Goal: Task Accomplishment & Management: Use online tool/utility

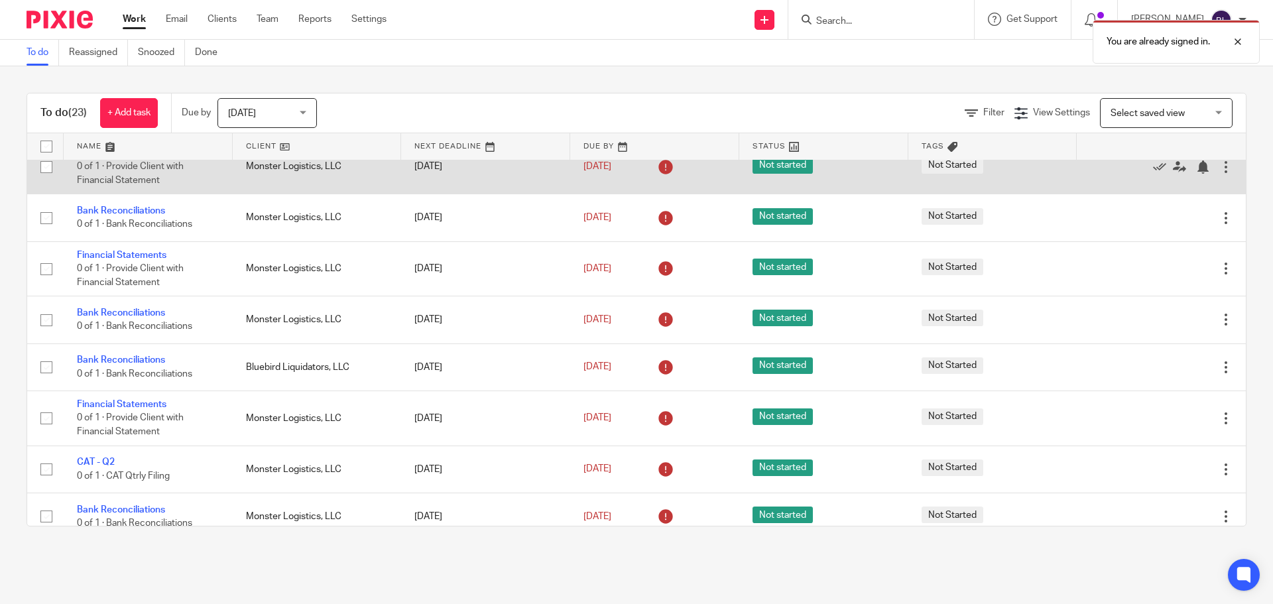
scroll to position [199, 0]
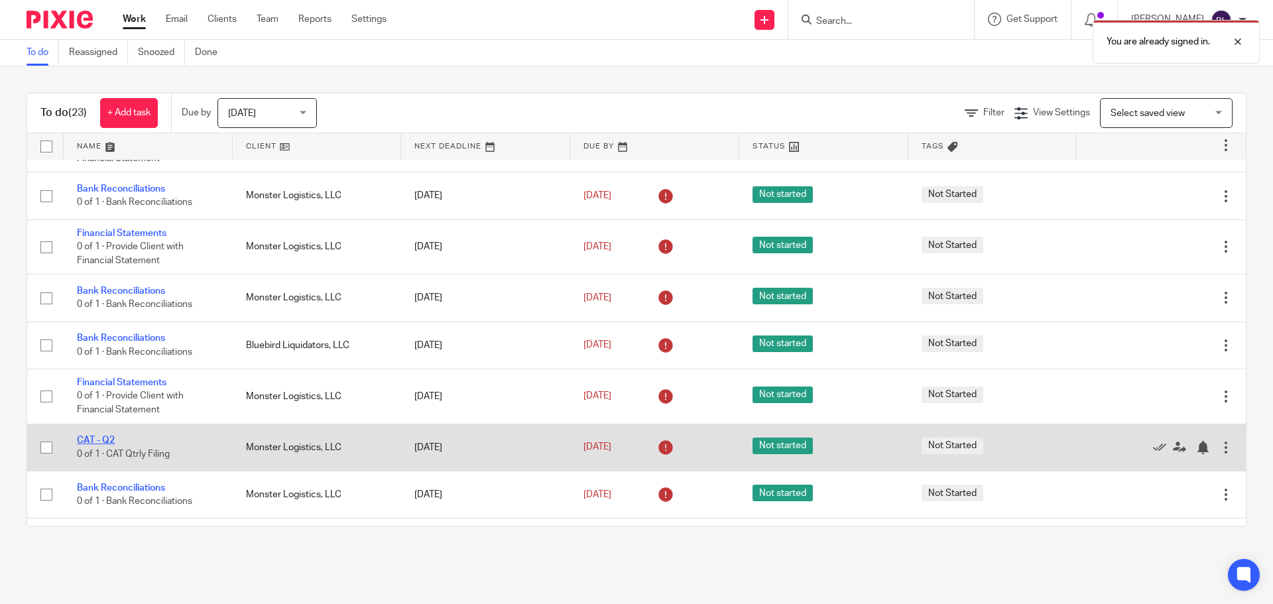
click at [99, 442] on link "CAT - Q2" at bounding box center [96, 440] width 38 height 9
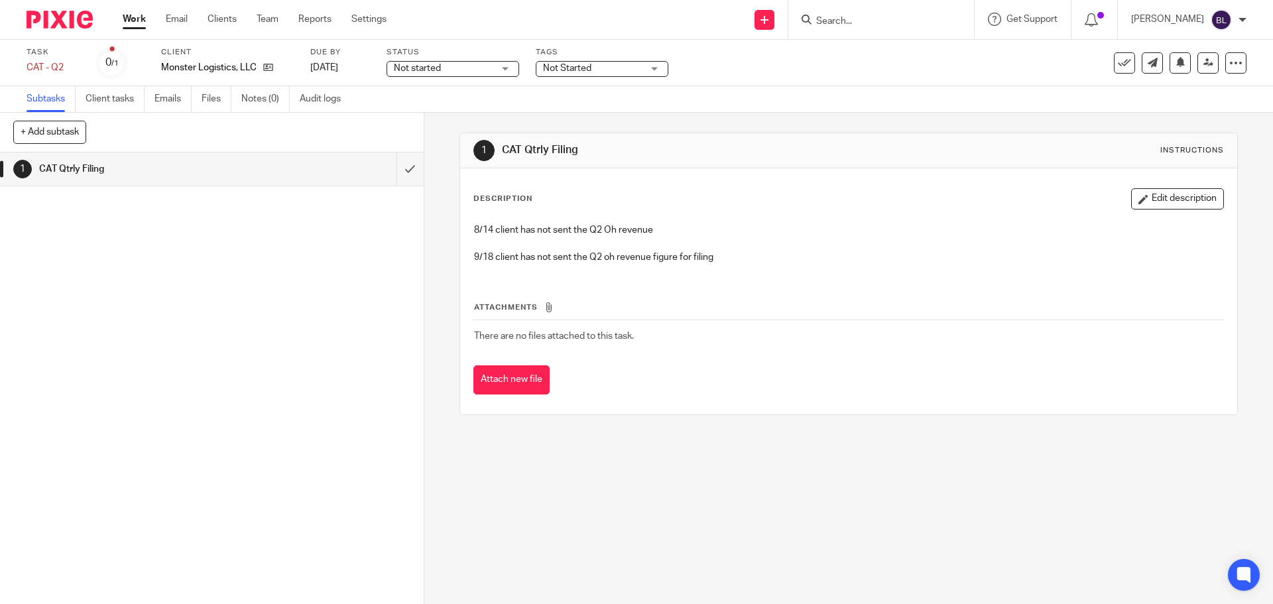
click at [1167, 198] on button "Edit description" at bounding box center [1177, 198] width 93 height 21
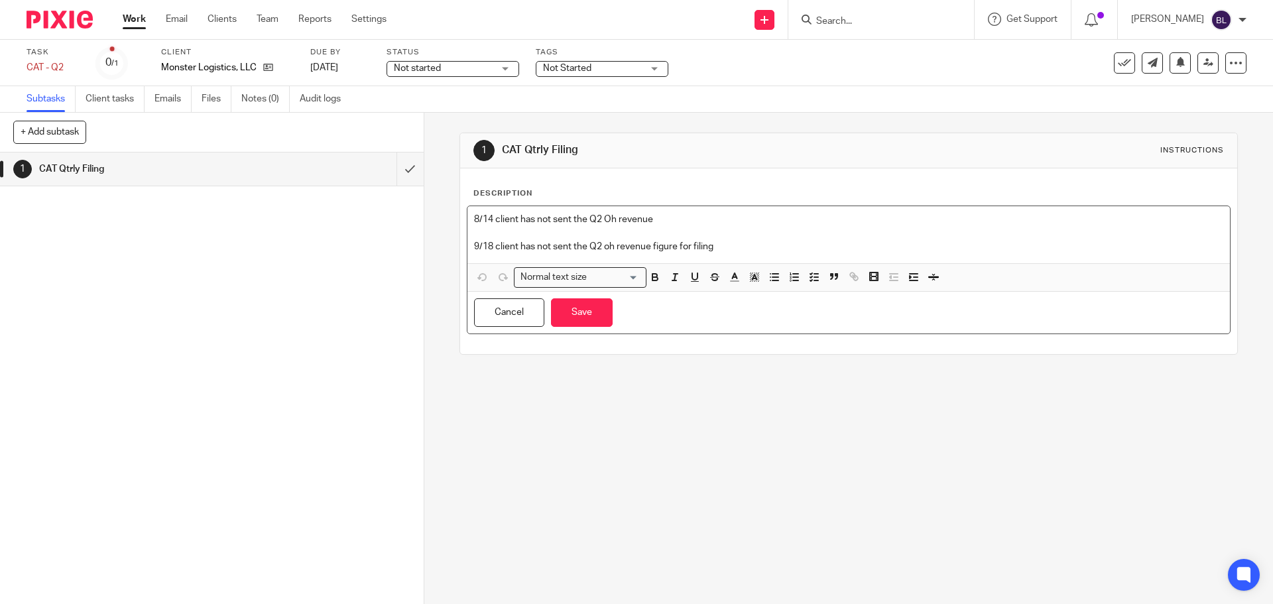
click at [751, 250] on p "9/18 client has not sent the Q2 oh revenue figure for filing" at bounding box center [848, 246] width 749 height 13
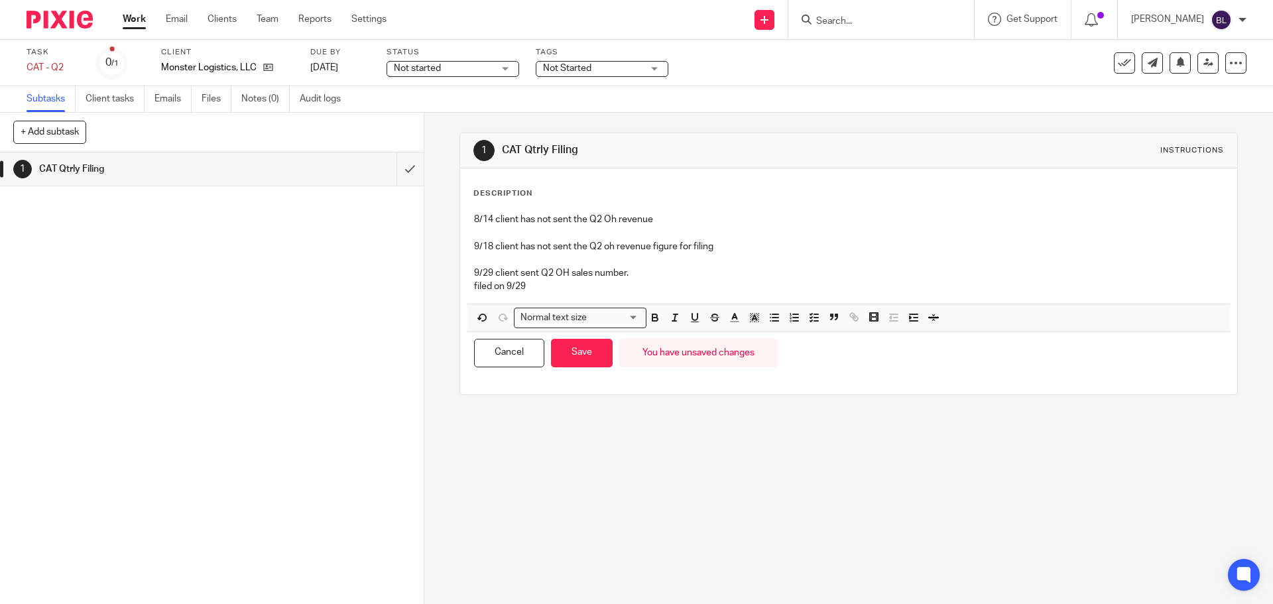
drag, startPoint x: 575, startPoint y: 351, endPoint x: 591, endPoint y: 267, distance: 85.7
click at [591, 267] on div "8/14 client has not sent the Q2 Oh revenue 9/18 client has not sent the Q2 oh r…" at bounding box center [848, 290] width 763 height 169
click at [591, 267] on p "9/29 client sent Q2 OH sales number." at bounding box center [848, 273] width 749 height 13
drag, startPoint x: 589, startPoint y: 270, endPoint x: 568, endPoint y: 272, distance: 21.3
click at [568, 272] on p "9/29 client sent Q2 OH sales number." at bounding box center [848, 273] width 749 height 13
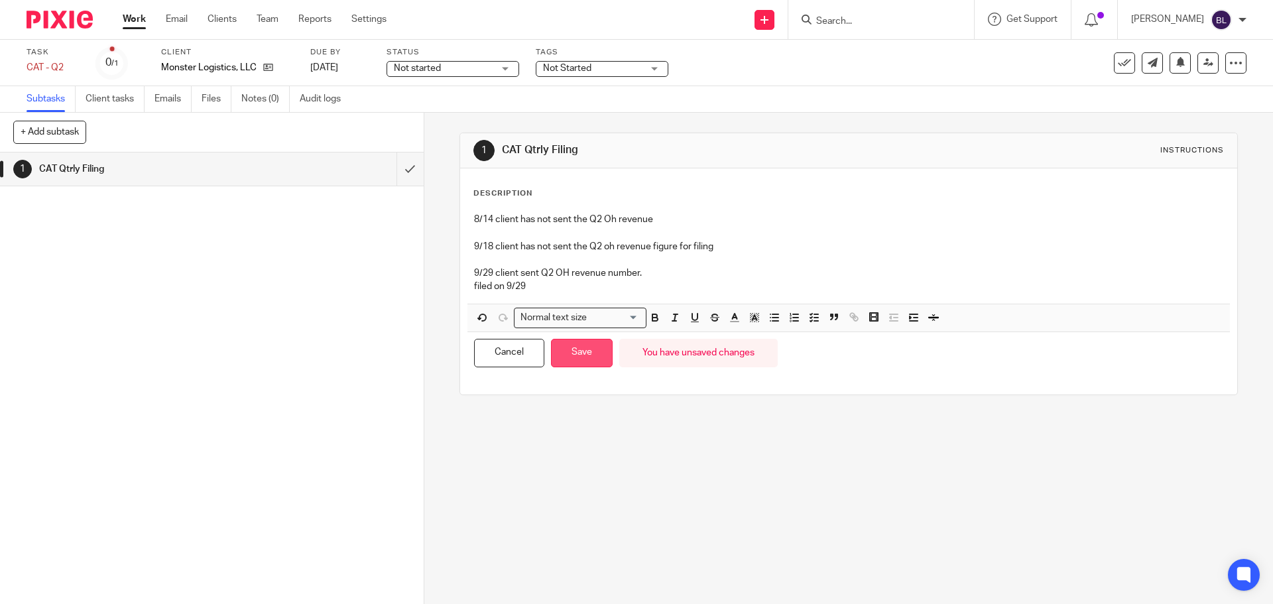
click at [581, 350] on button "Save" at bounding box center [582, 353] width 62 height 29
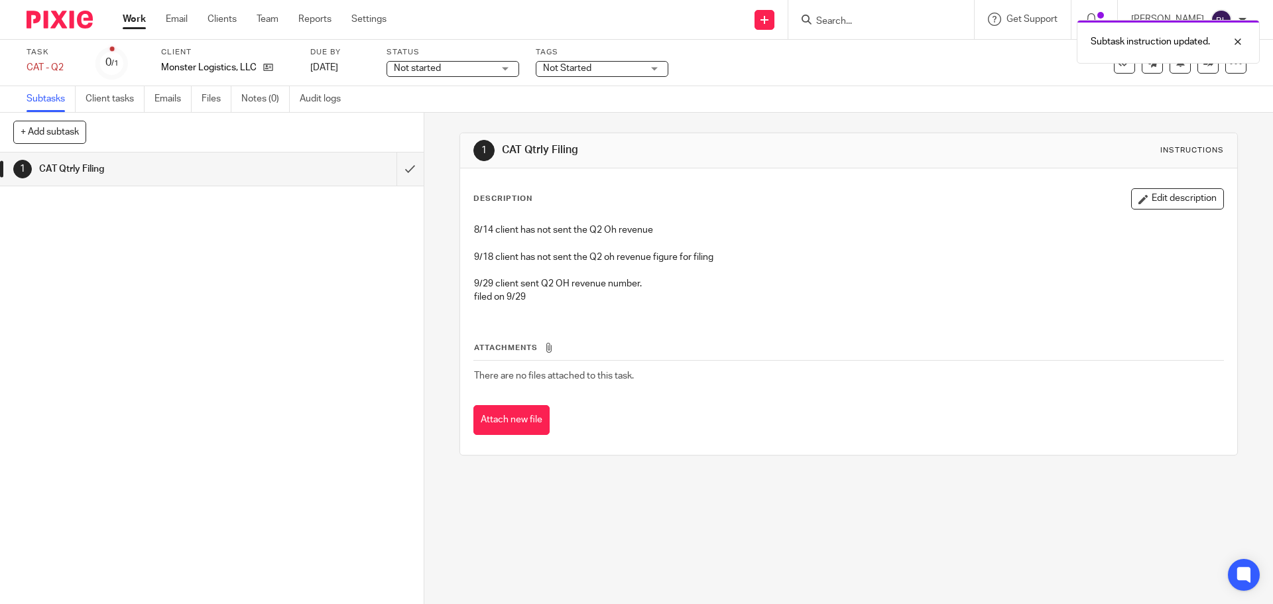
click at [76, 14] on img at bounding box center [60, 20] width 66 height 18
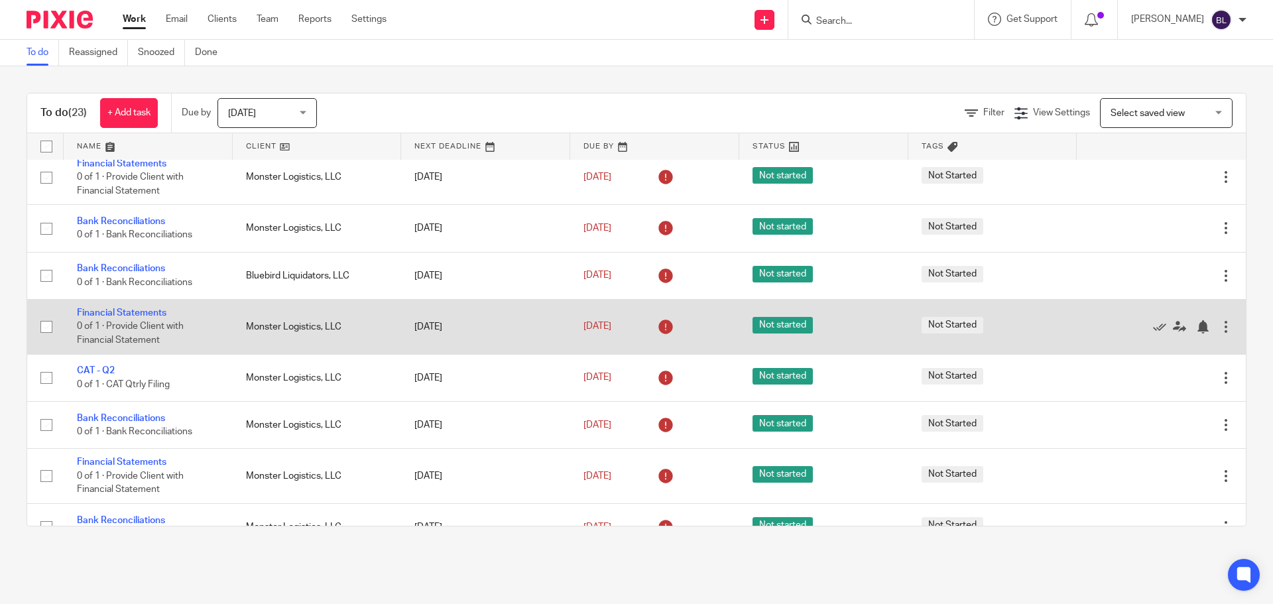
scroll to position [265, 0]
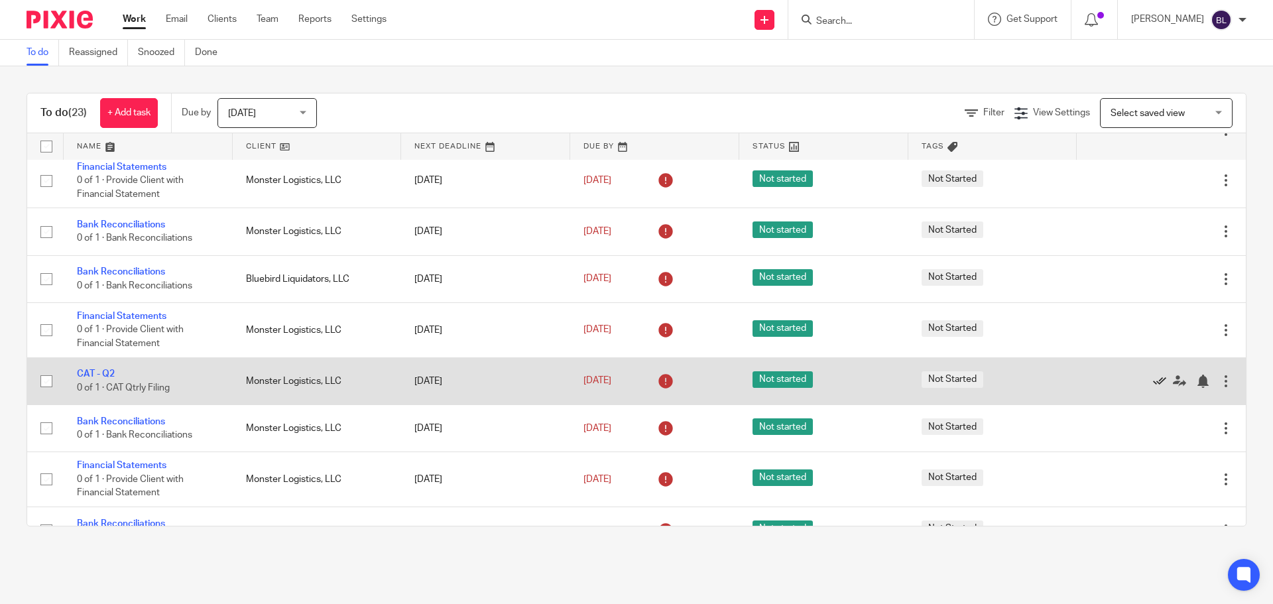
click at [1153, 381] on icon at bounding box center [1159, 381] width 13 height 13
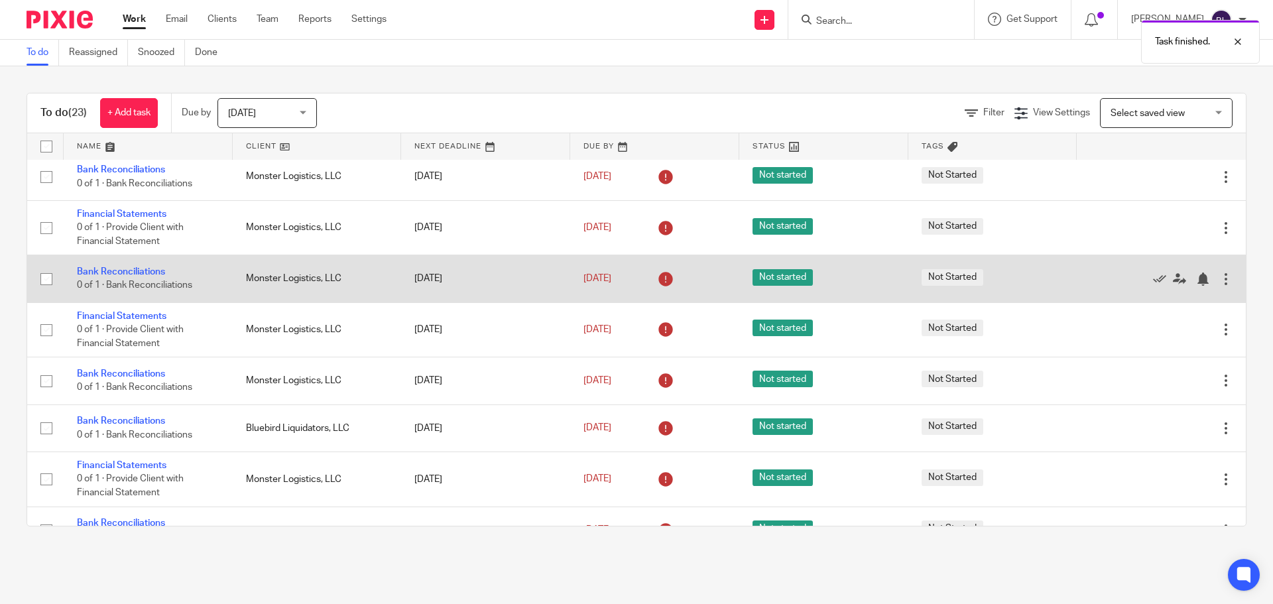
scroll to position [0, 0]
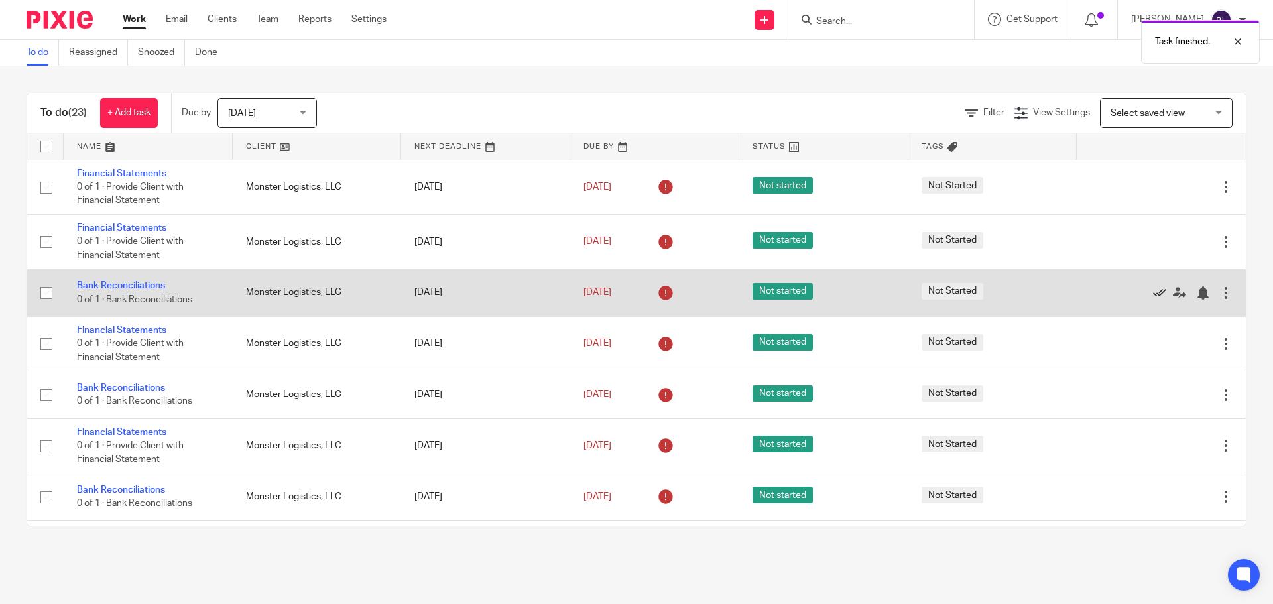
click at [1153, 290] on icon at bounding box center [1159, 292] width 13 height 13
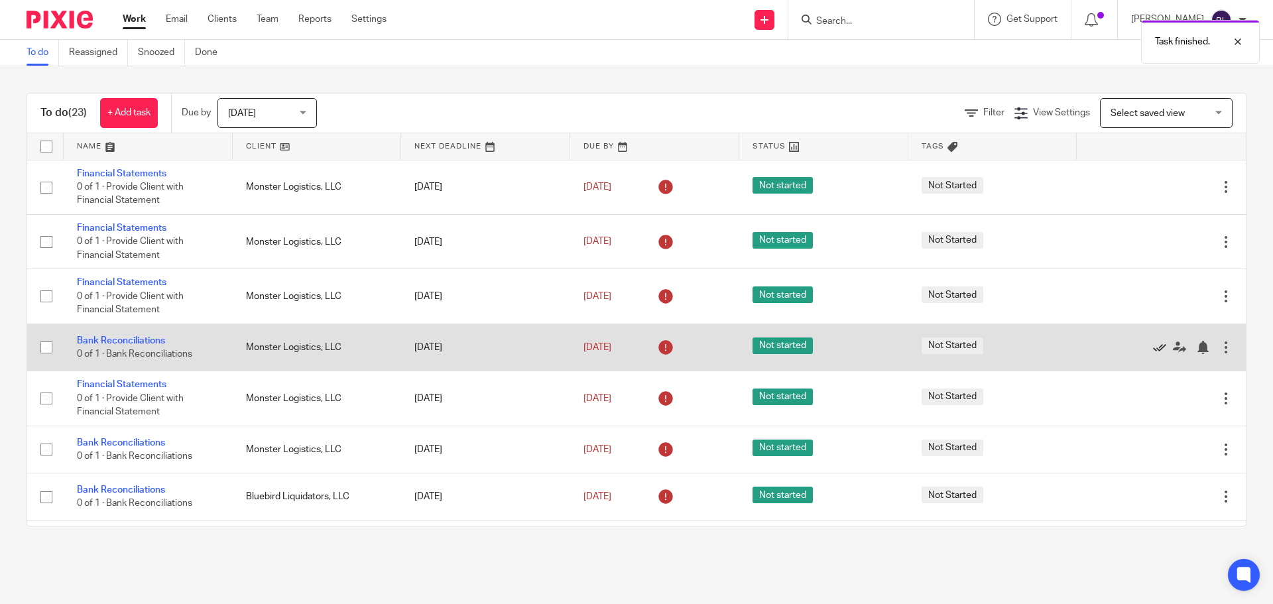
click at [1153, 348] on icon at bounding box center [1159, 347] width 13 height 13
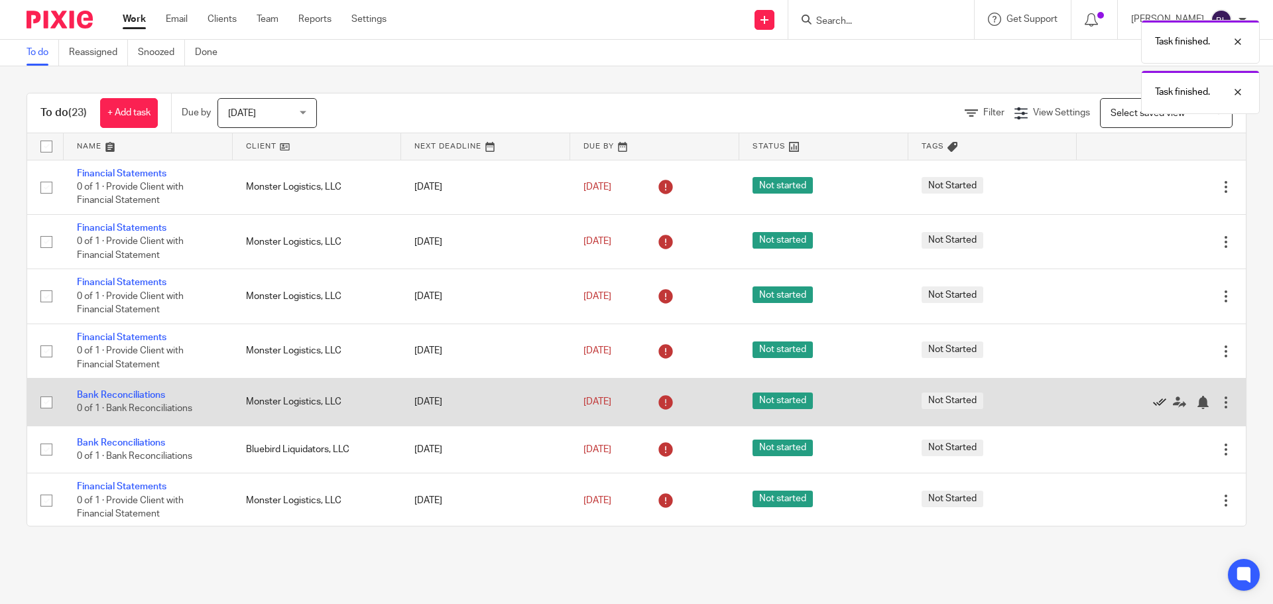
click at [1153, 407] on icon at bounding box center [1159, 402] width 13 height 13
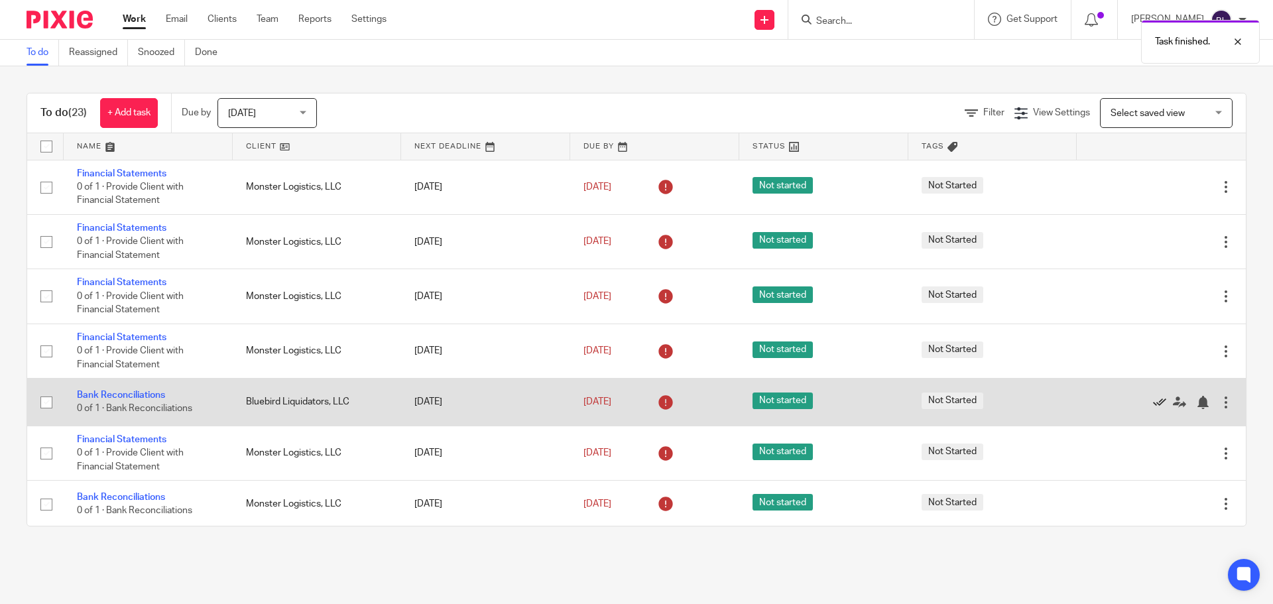
click at [1153, 400] on icon at bounding box center [1159, 402] width 13 height 13
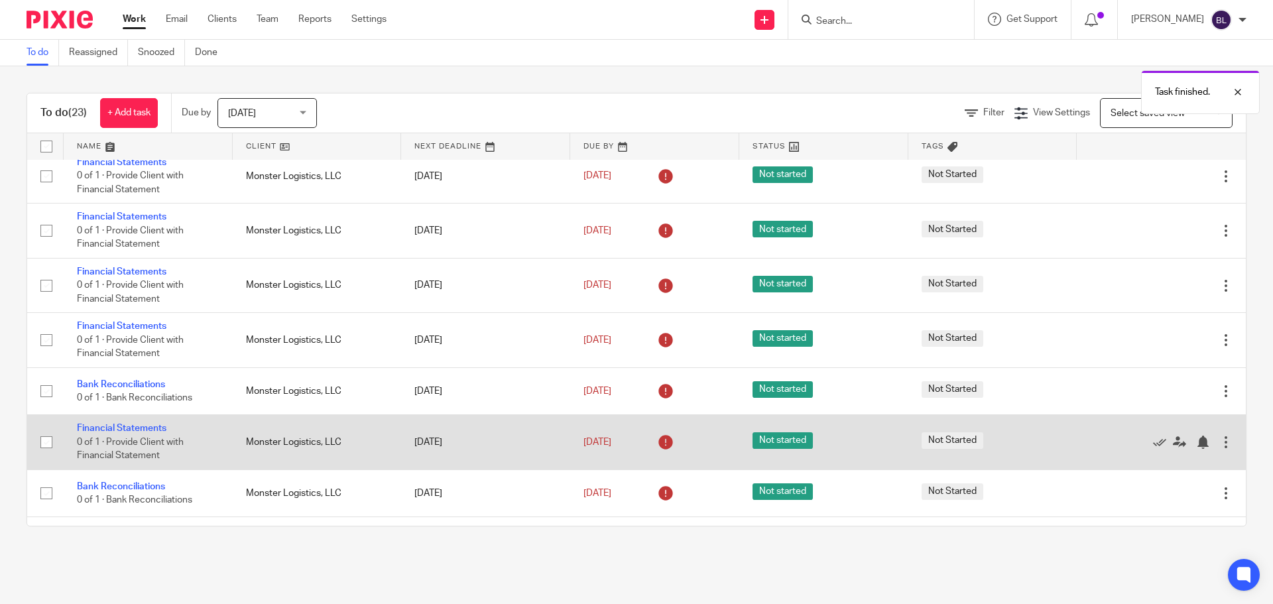
scroll to position [66, 0]
